Goal: Check status: Check status

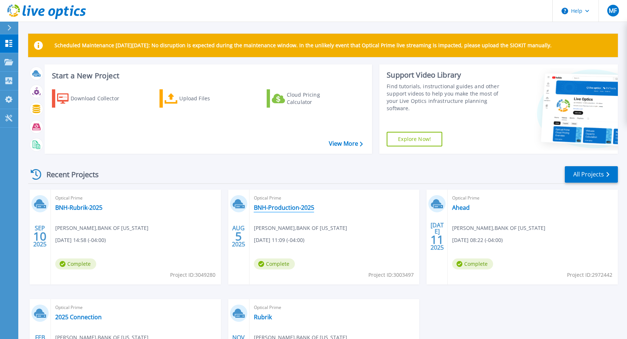
click at [284, 207] on link "BNH-Production-2025" at bounding box center [284, 207] width 60 height 7
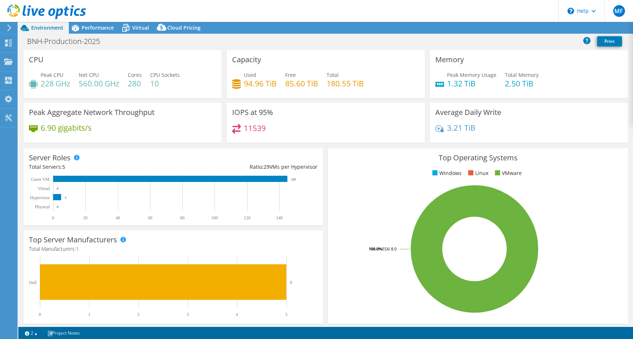
select select "USD"
drag, startPoint x: 90, startPoint y: 27, endPoint x: 90, endPoint y: 31, distance: 4.0
click at [89, 27] on span "Performance" at bounding box center [98, 27] width 32 height 7
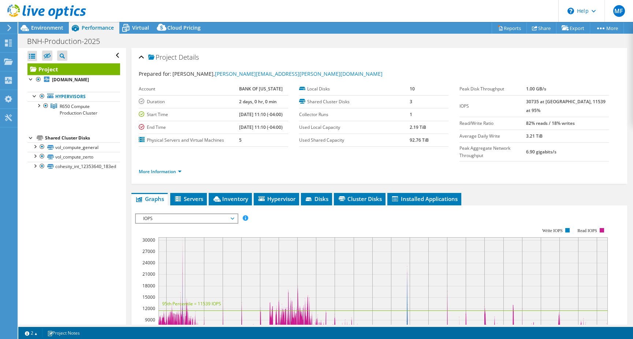
click at [49, 24] on div at bounding box center [43, 12] width 86 height 25
click at [36, 29] on span "Environment" at bounding box center [47, 27] width 32 height 7
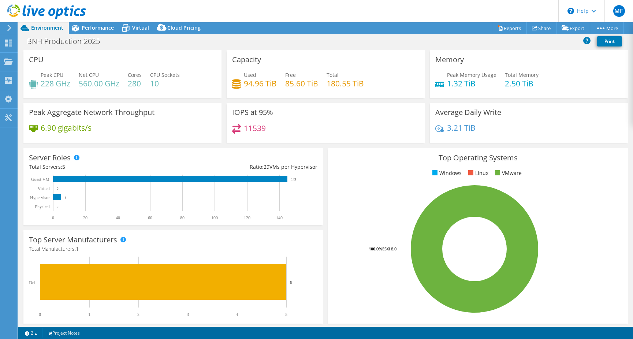
click at [458, 80] on h4 "1.32 TiB" at bounding box center [471, 83] width 49 height 8
